Goal: Transaction & Acquisition: Purchase product/service

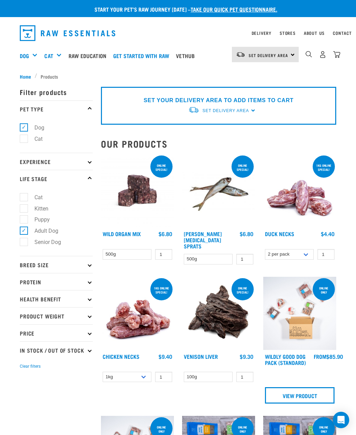
click at [78, 263] on p "Breed Size" at bounding box center [56, 264] width 73 height 17
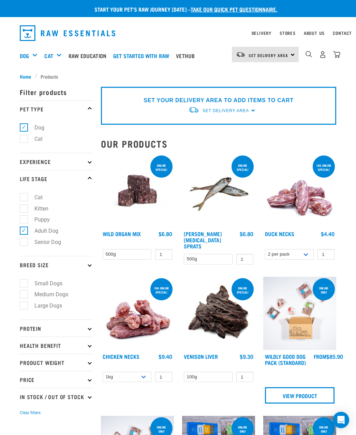
click at [53, 283] on label "Small Dogs" at bounding box center [45, 283] width 42 height 9
click at [24, 283] on input "Small Dogs" at bounding box center [22, 282] width 4 height 4
checkbox input "true"
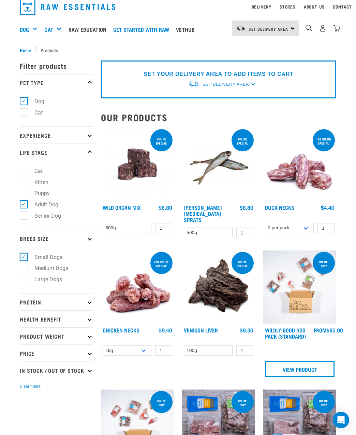
scroll to position [33, 0]
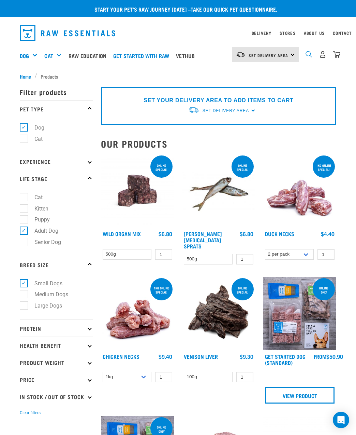
click at [310, 51] on img "dropdown navigation" at bounding box center [309, 54] width 6 height 6
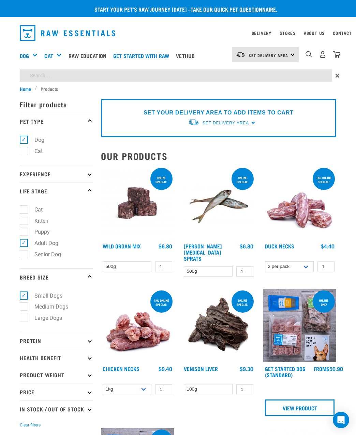
click at [201, 77] on input "search" at bounding box center [176, 75] width 312 height 12
type input "goat"
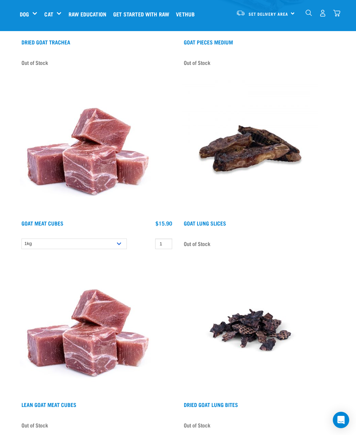
scroll to position [801, 0]
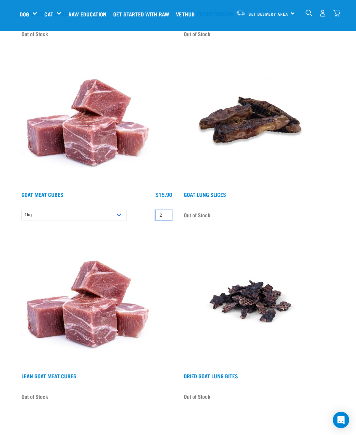
type input "2"
click at [164, 214] on input "2" at bounding box center [163, 215] width 17 height 11
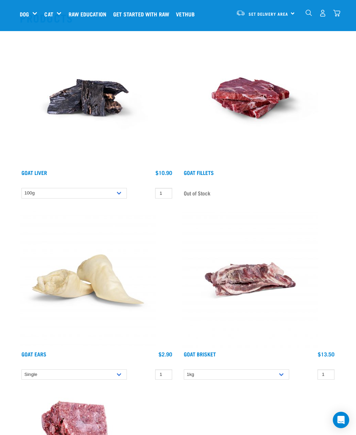
scroll to position [0, 0]
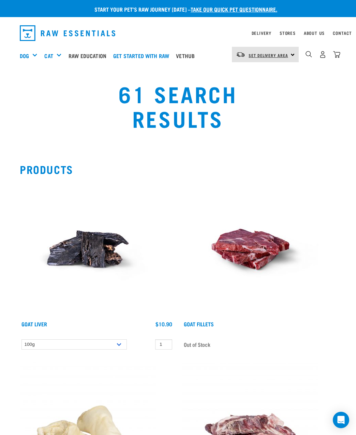
click at [258, 54] on span "Set Delivery Area" at bounding box center [269, 55] width 40 height 2
click at [261, 75] on link "[GEOGRAPHIC_DATA]" at bounding box center [265, 73] width 66 height 15
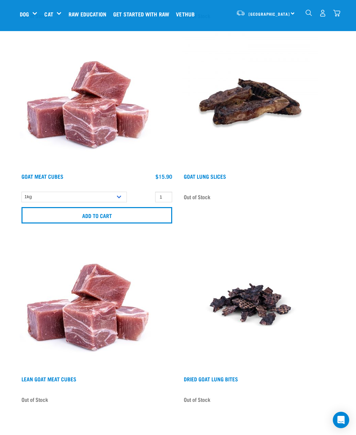
scroll to position [854, 0]
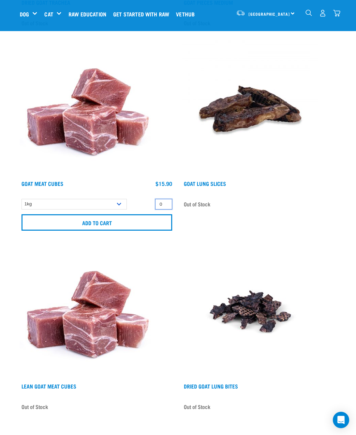
click at [166, 204] on input "0" at bounding box center [163, 204] width 17 height 11
click at [166, 203] on input "1" at bounding box center [163, 204] width 17 height 11
type input "2"
click at [166, 203] on input "2" at bounding box center [163, 204] width 17 height 11
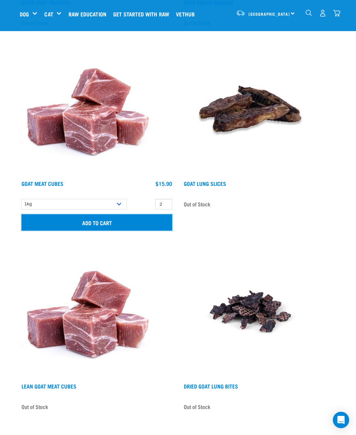
click at [145, 223] on input "Add to cart" at bounding box center [97, 222] width 151 height 16
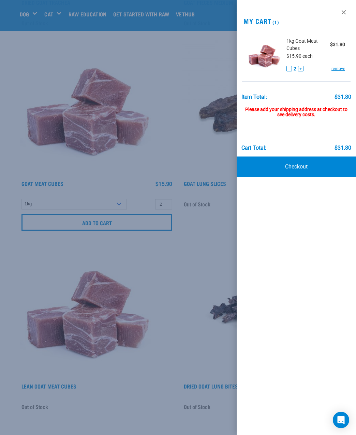
click at [289, 168] on link "Checkout" at bounding box center [296, 166] width 119 height 20
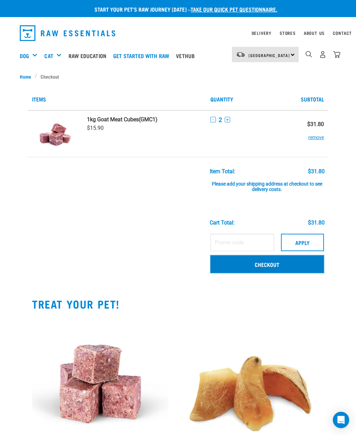
click at [254, 265] on link "Checkout" at bounding box center [268, 264] width 114 height 18
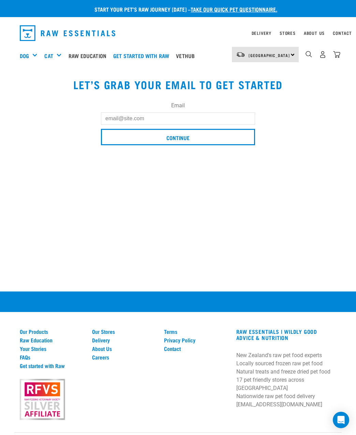
click at [163, 120] on input "Email" at bounding box center [178, 118] width 154 height 12
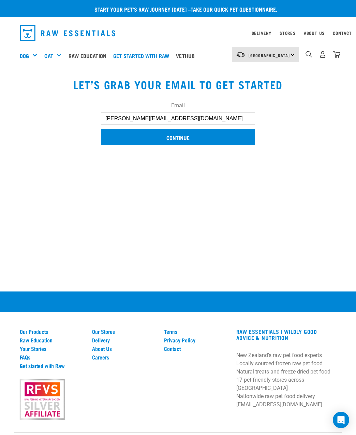
type input "lisa@thelabel.co.nz"
click at [165, 132] on input "Continue" at bounding box center [178, 137] width 154 height 16
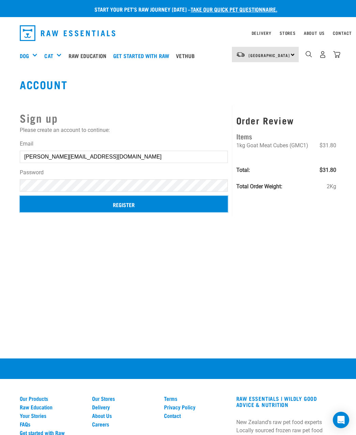
click at [126, 209] on input "Register" at bounding box center [124, 204] width 208 height 16
click at [126, 202] on input "Register" at bounding box center [124, 204] width 208 height 16
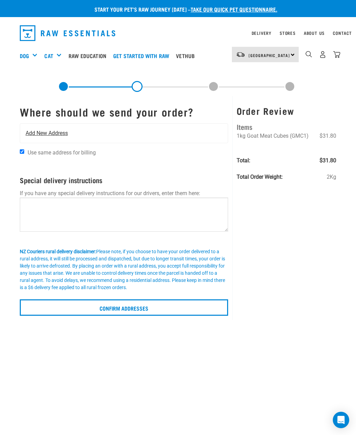
click at [115, 133] on div "Add New Address" at bounding box center [124, 133] width 208 height 19
click at [62, 134] on span "Add New Address" at bounding box center [47, 133] width 42 height 8
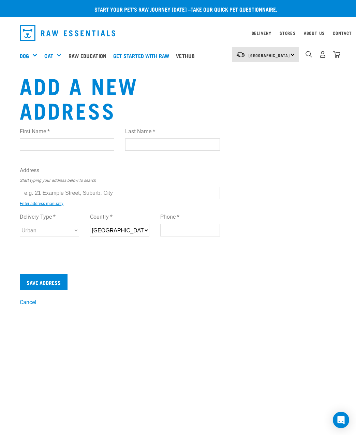
click at [54, 143] on input "First Name *" at bounding box center [67, 144] width 95 height 12
type input "Lisa"
type input "Paris"
click at [42, 192] on input "text" at bounding box center [120, 193] width 200 height 12
click at [58, 205] on div "First Name * Lisa Last Name * Paris Address Start typing your address below to …" at bounding box center [120, 188] width 200 height 133
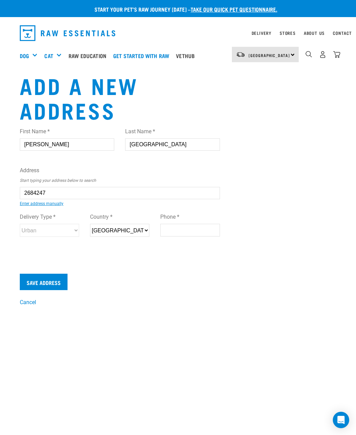
type input "14 Whakarite Road, Ostend, Waiheke Island 1081"
type input "14 Whakarite Road"
type input "Ostend"
type input "[GEOGRAPHIC_DATA]"
select select "AUK"
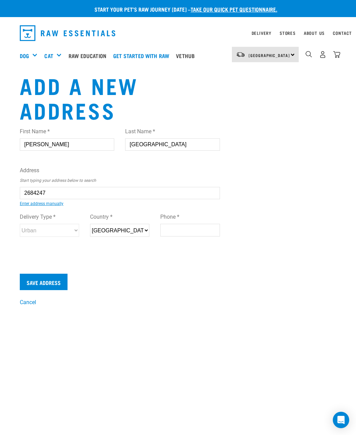
type input "1081"
select select "Urban"
type input "14 Whakarite Road, Ostend, Waiheke Island 1081"
click at [198, 229] on input "Phone *" at bounding box center [189, 230] width 59 height 12
type input "0274318459"
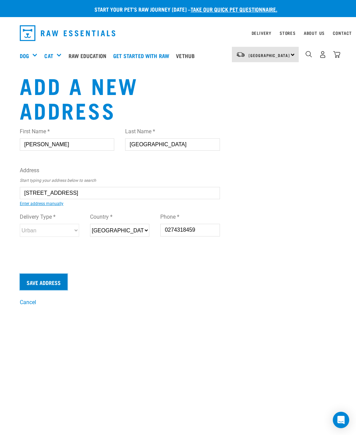
click at [56, 282] on input "Save Address" at bounding box center [44, 281] width 48 height 16
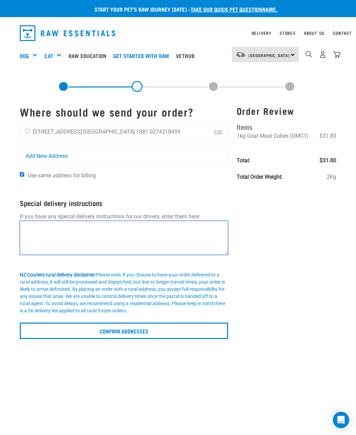
click at [171, 230] on textarea at bounding box center [124, 238] width 209 height 34
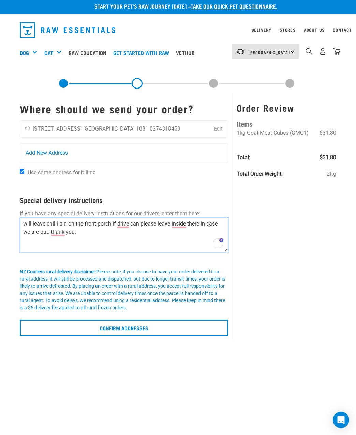
scroll to position [4, 0]
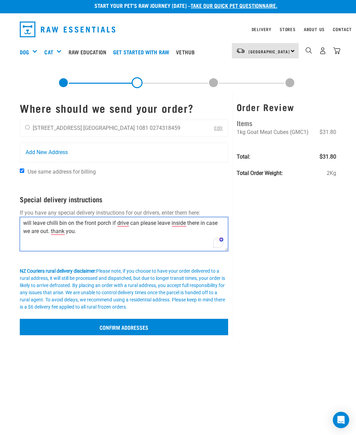
type textarea "will leave chilli bin on the front porch if drive can please leave inside there…"
click at [128, 326] on input "Confirm addresses" at bounding box center [124, 326] width 209 height 16
